Goal: Transaction & Acquisition: Purchase product/service

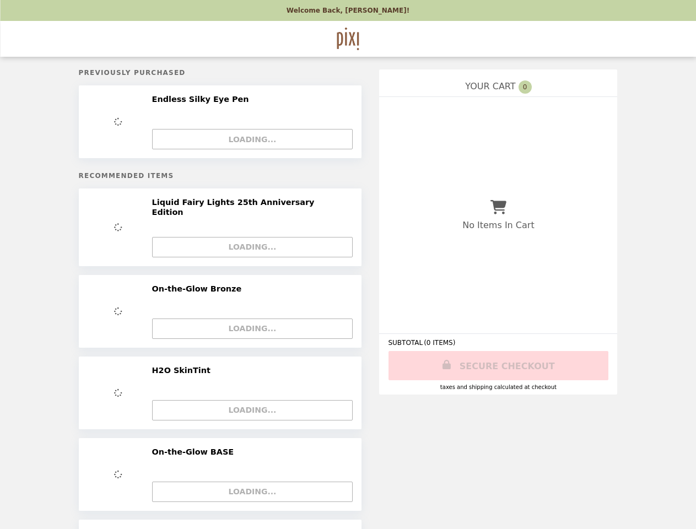
select select "**********"
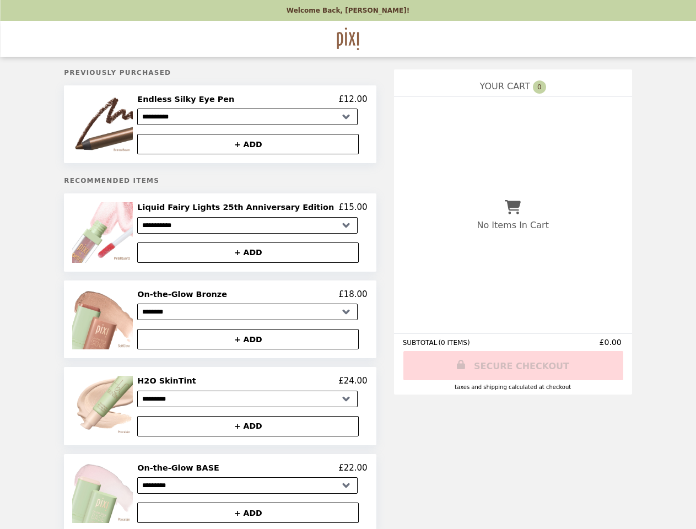
click at [127, 126] on img at bounding box center [103, 124] width 63 height 60
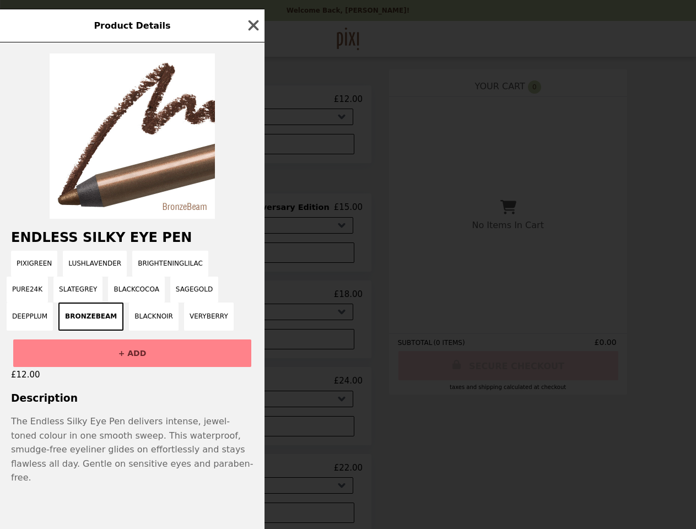
click at [252, 101] on div "Product Details Endless Silky Eye Pen PixiGreen LushLavender BrighteningLilac P…" at bounding box center [348, 264] width 696 height 529
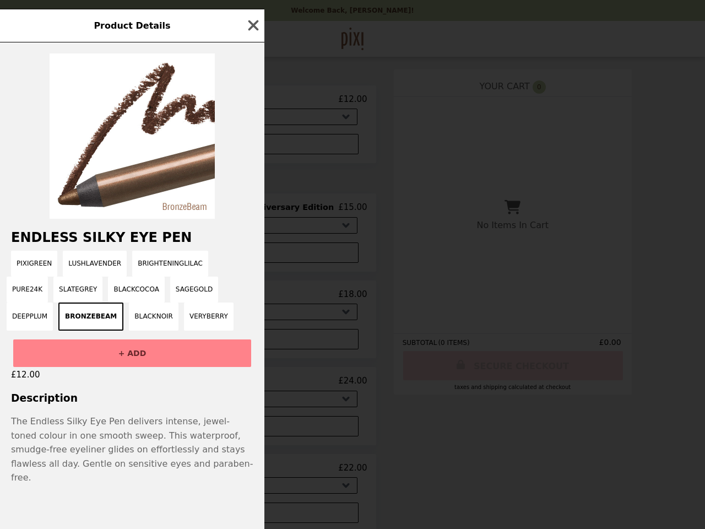
click at [252, 146] on div at bounding box center [132, 130] width 265 height 176
click at [127, 236] on div "Endless Silky Eye Pen PixiGreen LushLavender BrighteningLilac Pure24k SlateGrey…" at bounding box center [132, 285] width 265 height 487
click at [252, 211] on div "Product Details Endless Silky Eye Pen PixiGreen LushLavender BrighteningLilac P…" at bounding box center [352, 264] width 705 height 529
click at [252, 256] on div "Endless Silky Eye Pen PixiGreen LushLavender BrighteningLilac Pure24k SlateGrey…" at bounding box center [132, 285] width 265 height 487
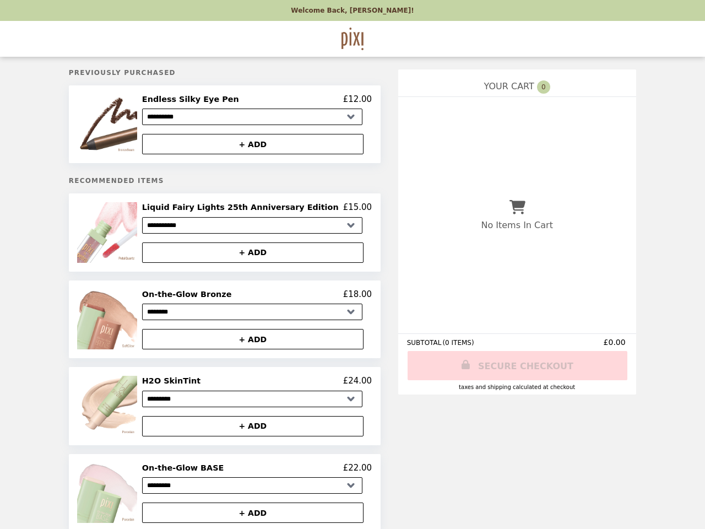
click at [127, 323] on img at bounding box center [108, 319] width 63 height 60
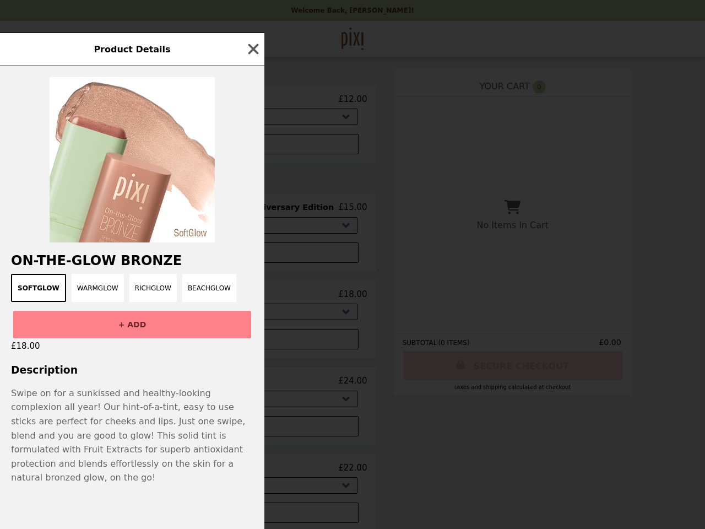
click at [252, 299] on div "Product Details On-the-Glow Bronze SoftGlow WarmGlow RichGlow BeachGlow + ADD £…" at bounding box center [352, 264] width 705 height 529
click at [252, 338] on div "+ ADD" at bounding box center [132, 320] width 265 height 36
click at [127, 411] on p "Swipe on for a sunkissed and healthy-looking complexion all year! Our hint-of-a…" at bounding box center [132, 435] width 242 height 99
